Goal: Find contact information: Find contact information

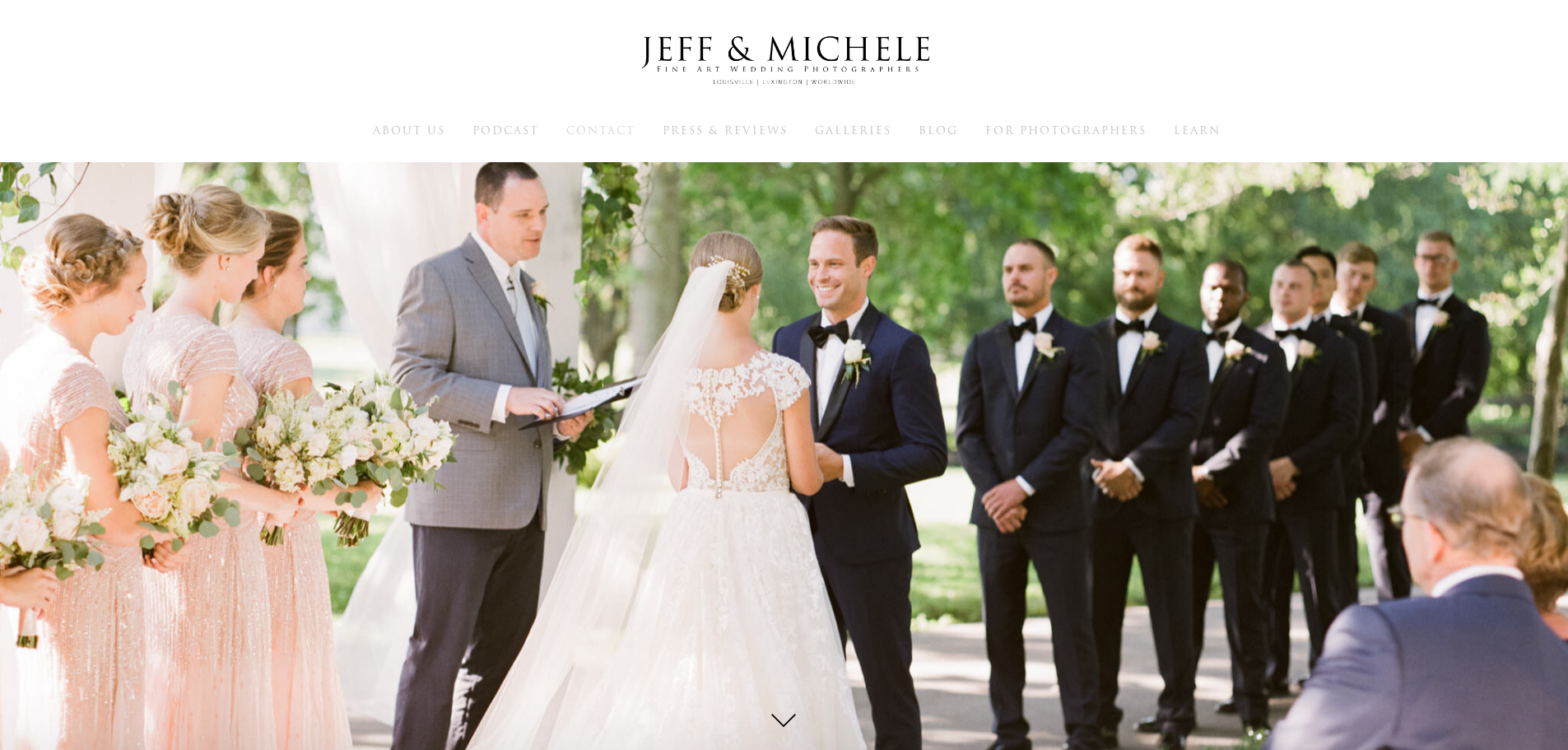
click at [575, 125] on span "Contact" at bounding box center [601, 130] width 69 height 16
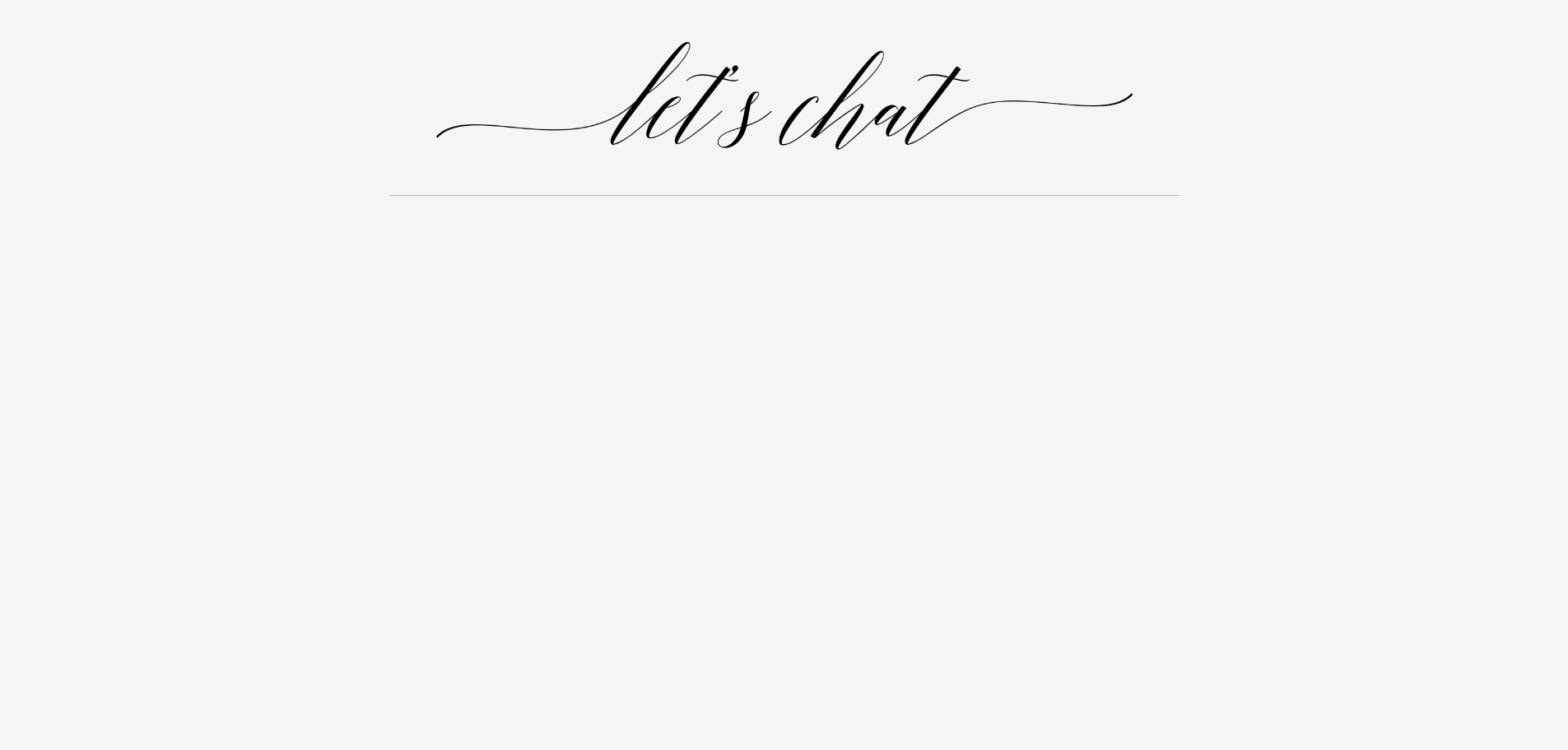
scroll to position [1662, 0]
